Goal: Task Accomplishment & Management: Manage account settings

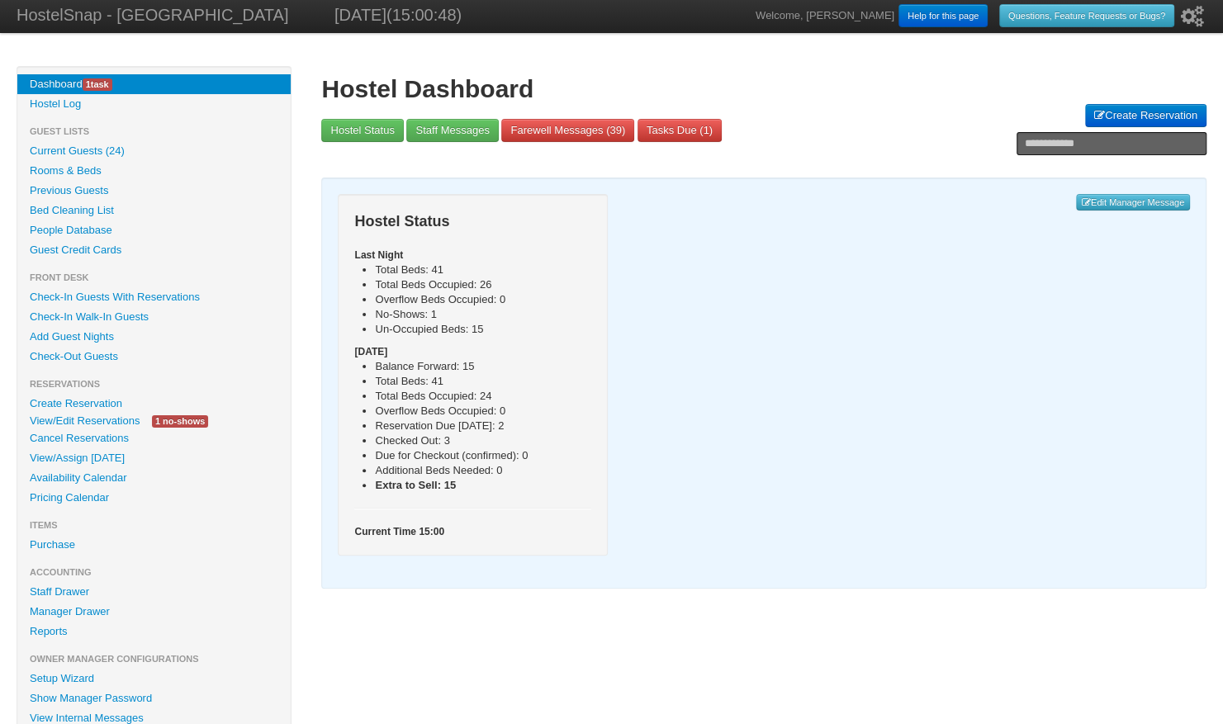
click at [72, 420] on link "View/Edit Reservations" at bounding box center [84, 420] width 135 height 17
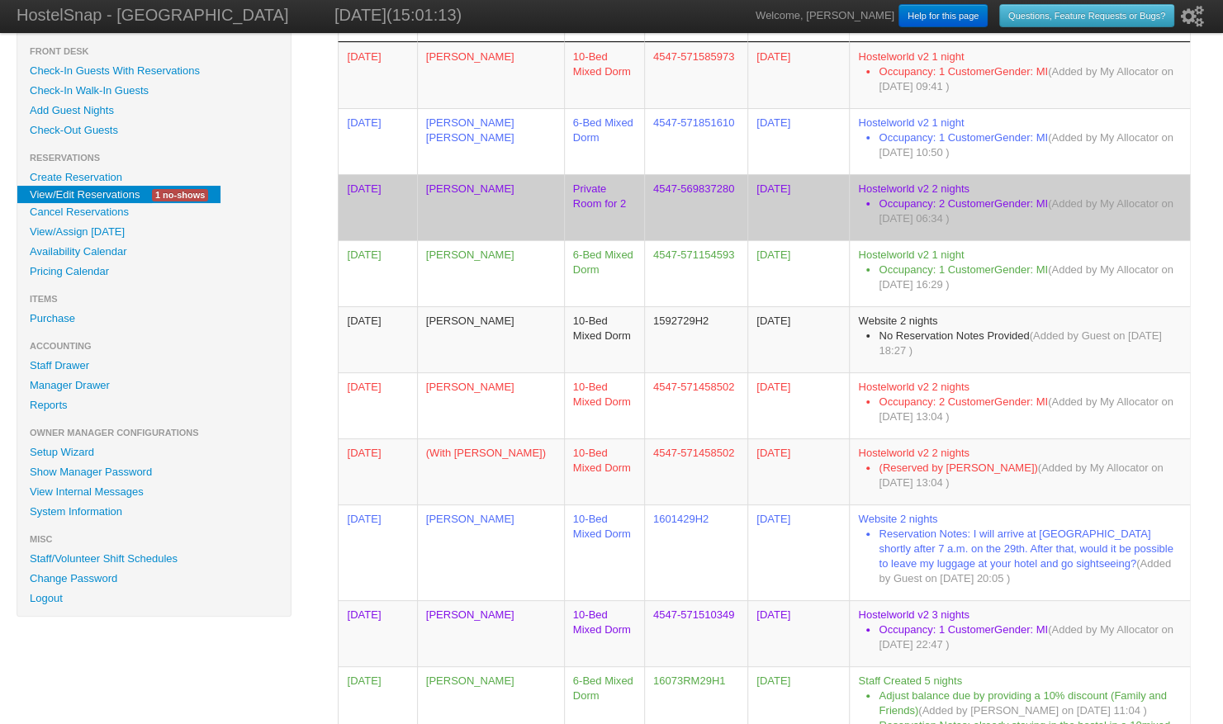
scroll to position [227, 0]
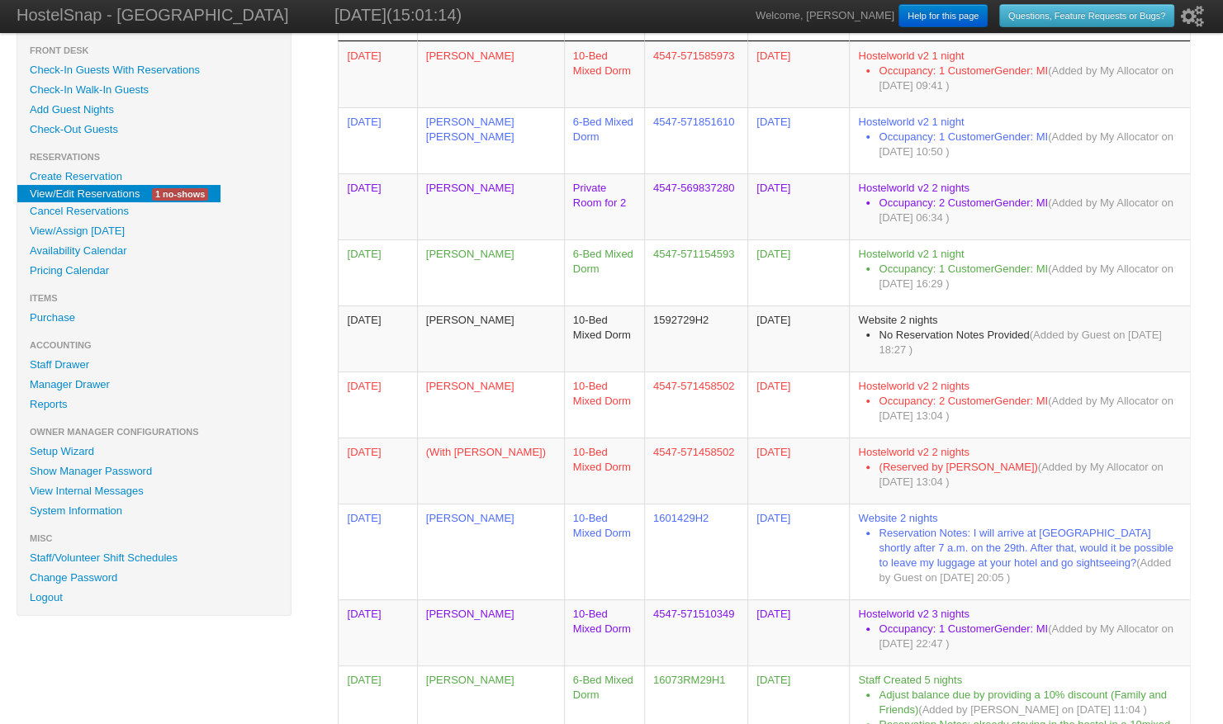
click at [90, 251] on link "Availability Calendar" at bounding box center [153, 251] width 273 height 20
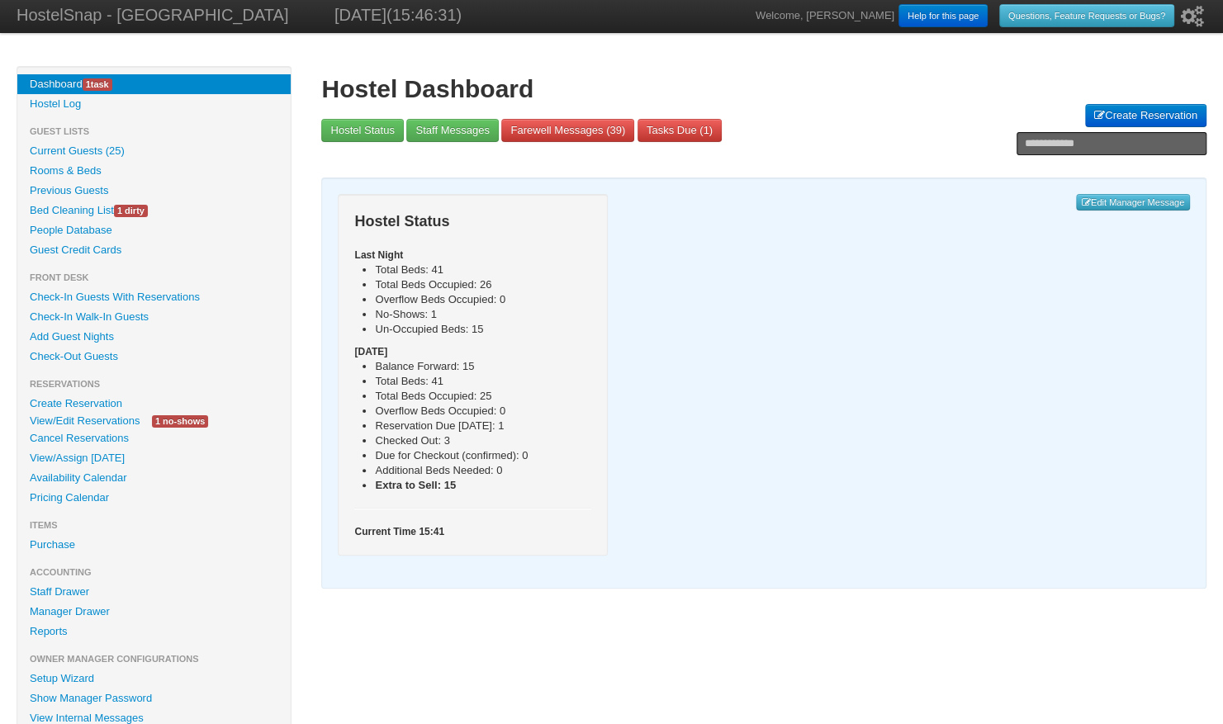
click at [45, 428] on link "View/Edit Reservations" at bounding box center [84, 420] width 135 height 17
